Goal: Transaction & Acquisition: Purchase product/service

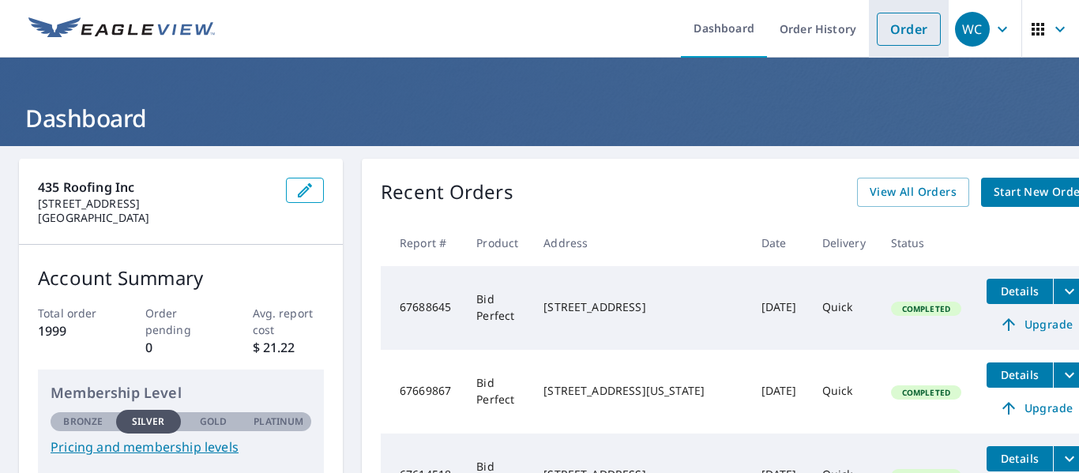
click at [893, 23] on link "Order" at bounding box center [909, 29] width 64 height 33
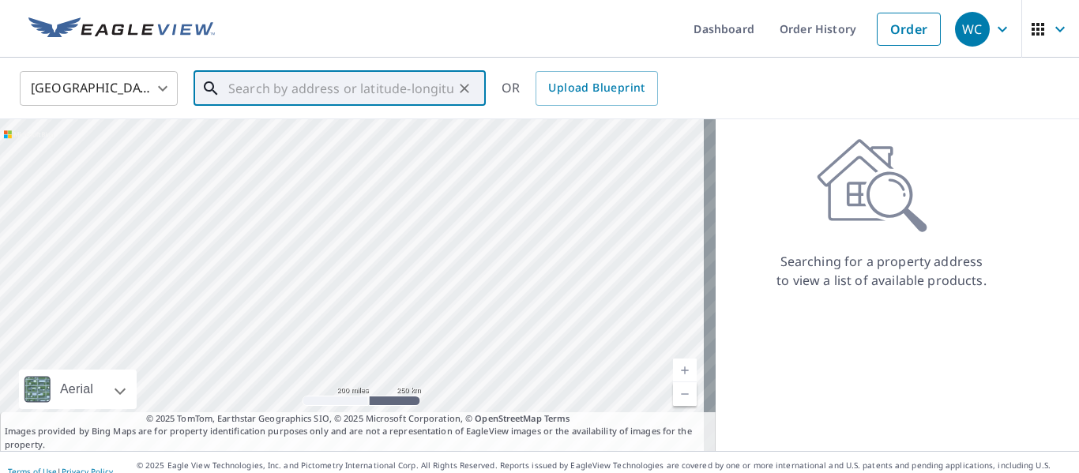
click at [327, 97] on input "text" at bounding box center [340, 88] width 225 height 44
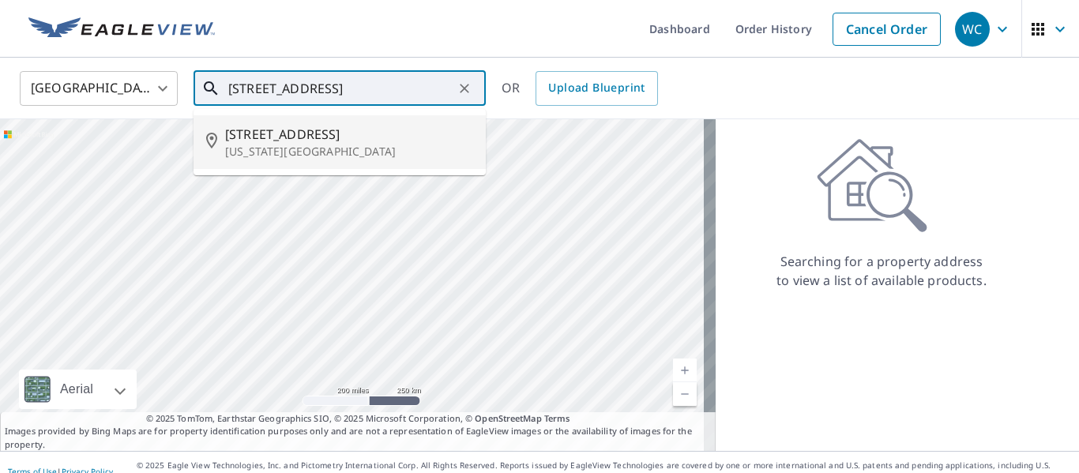
click at [328, 145] on p "[US_STATE][GEOGRAPHIC_DATA]" at bounding box center [349, 152] width 248 height 16
type input "[STREET_ADDRESS][US_STATE]"
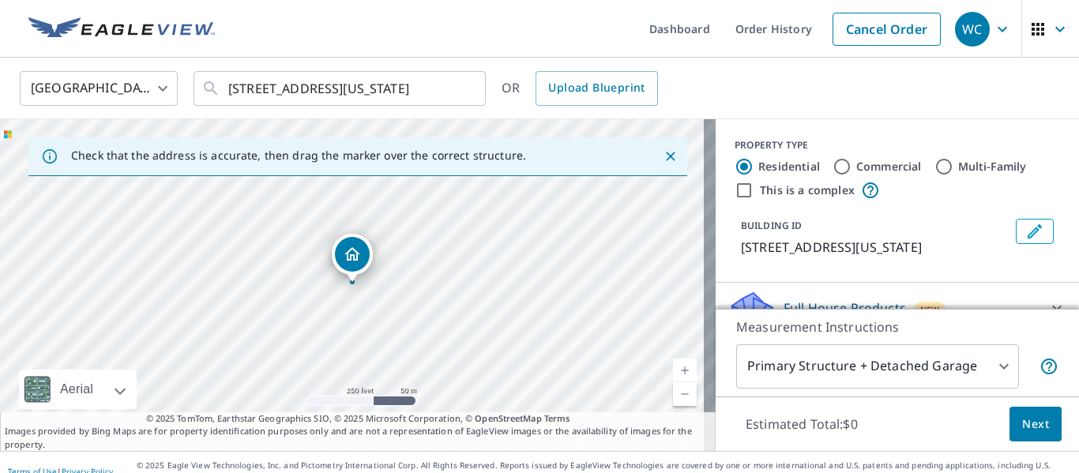
click at [1028, 427] on span "Next" at bounding box center [1036, 425] width 27 height 20
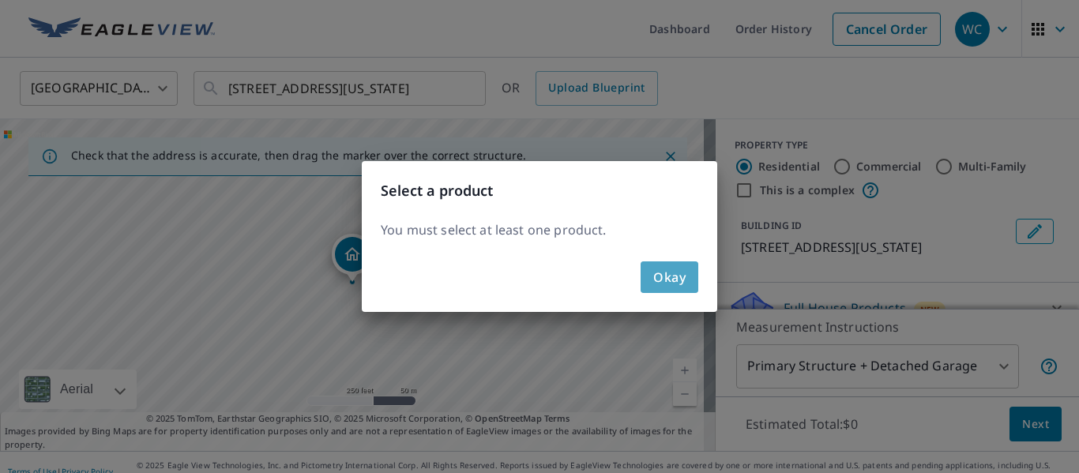
click at [650, 276] on button "Okay" at bounding box center [670, 278] width 58 height 32
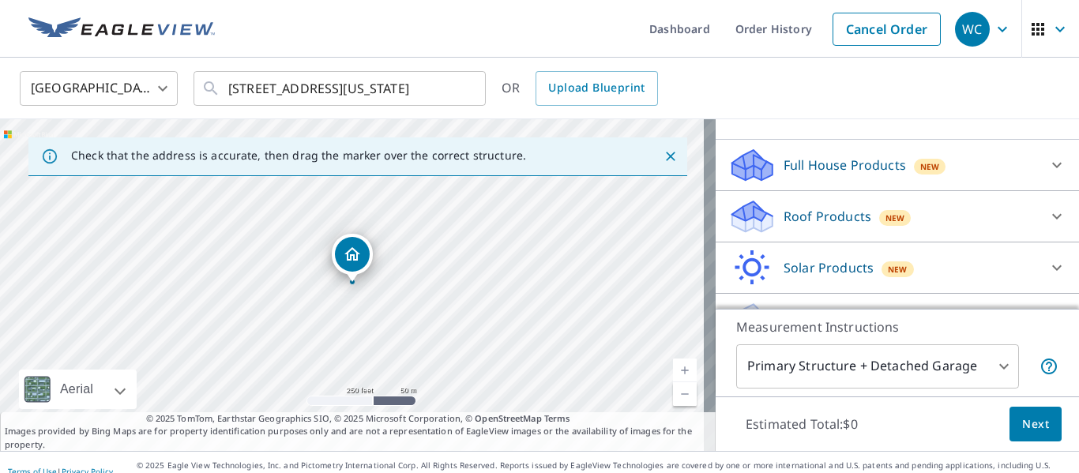
scroll to position [167, 0]
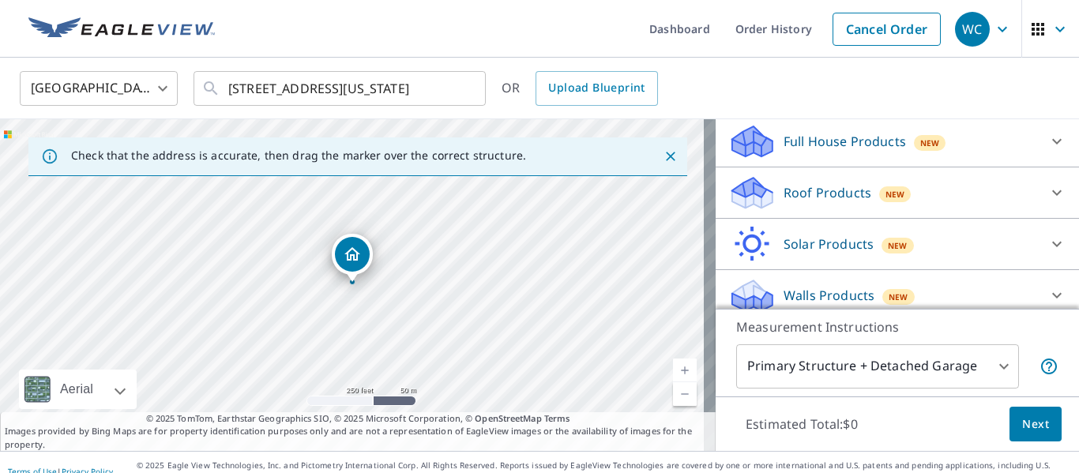
click at [830, 198] on p "Roof Products" at bounding box center [828, 192] width 88 height 19
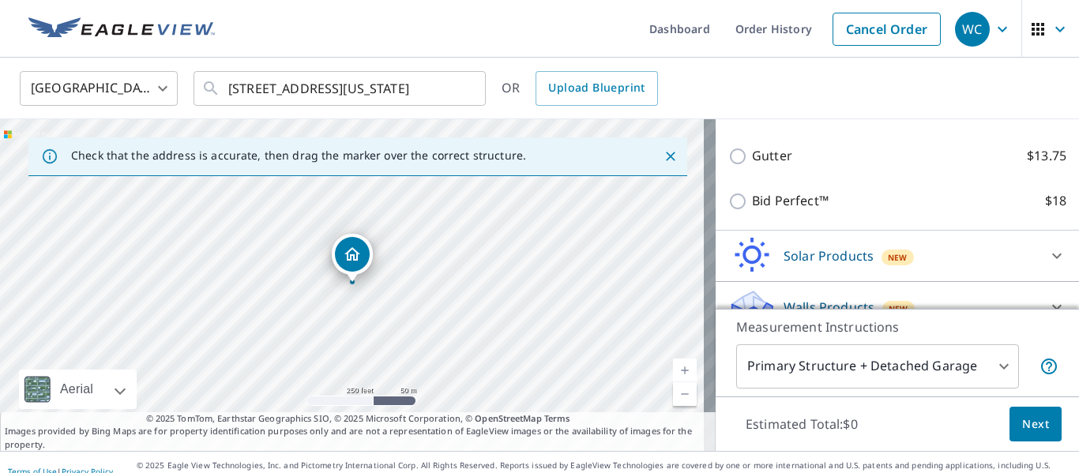
scroll to position [358, 0]
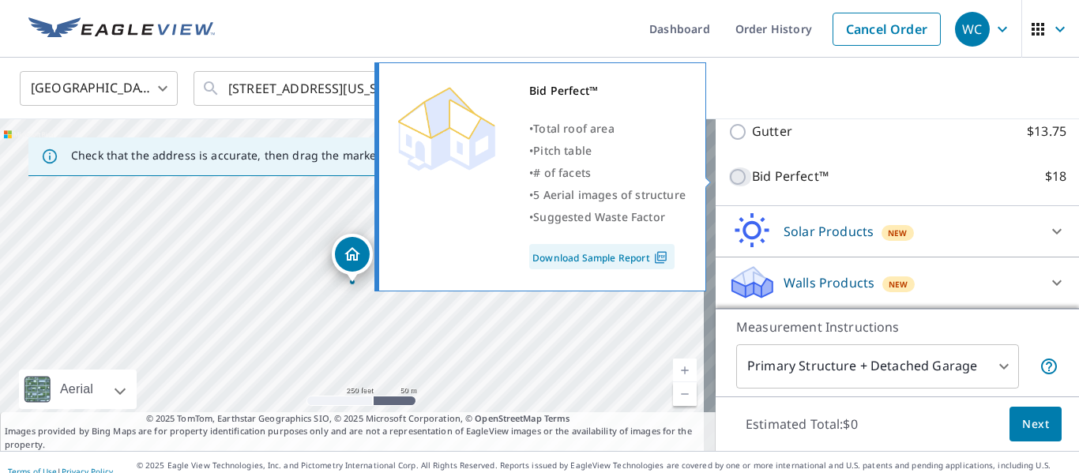
click at [729, 178] on input "Bid Perfect™ $18" at bounding box center [741, 177] width 24 height 19
checkbox input "true"
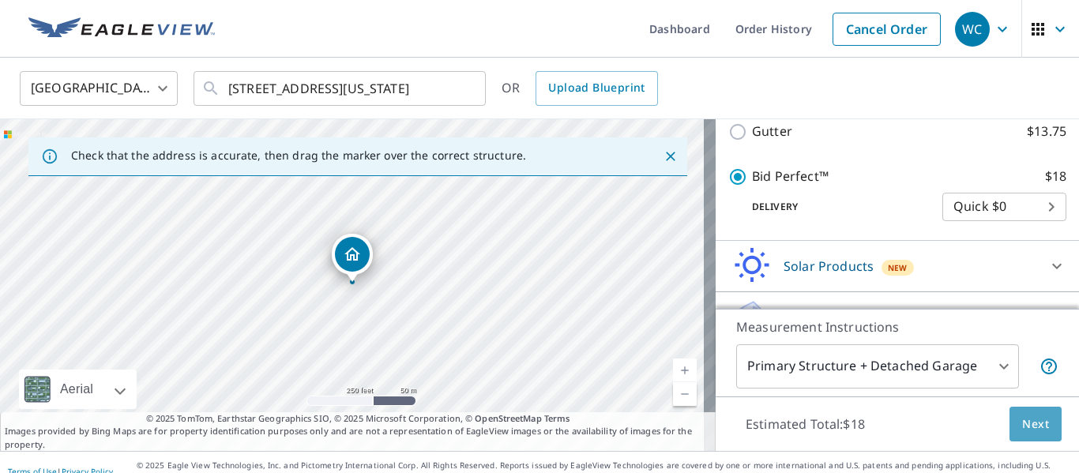
click at [1027, 422] on span "Next" at bounding box center [1036, 425] width 27 height 20
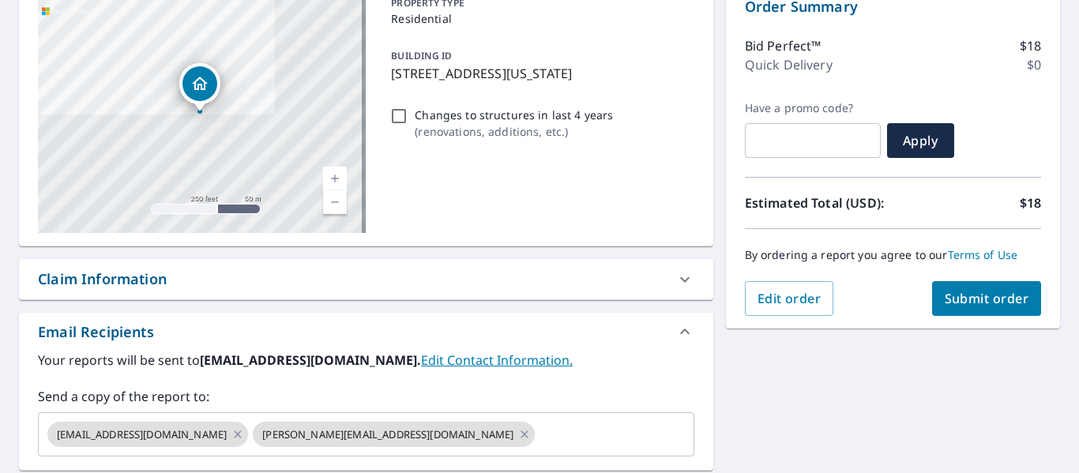
scroll to position [189, 0]
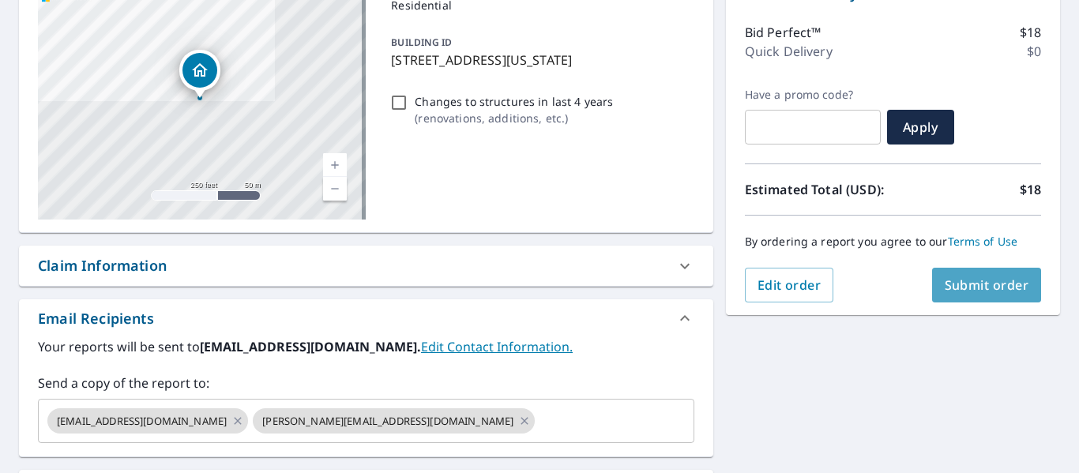
click at [1000, 284] on span "Submit order" at bounding box center [987, 285] width 85 height 17
